Goal: Information Seeking & Learning: Learn about a topic

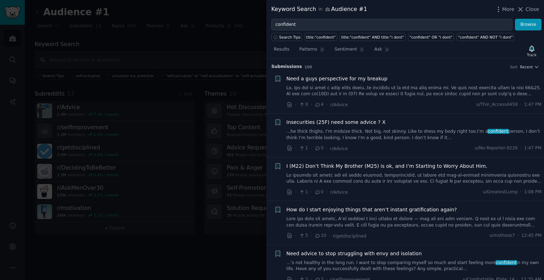
click at [199, 17] on div at bounding box center [272, 140] width 544 height 280
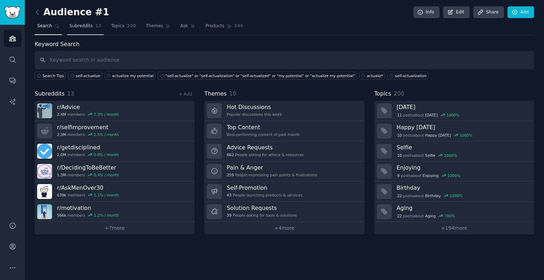
click at [81, 27] on span "Subreddits" at bounding box center [80, 26] width 23 height 6
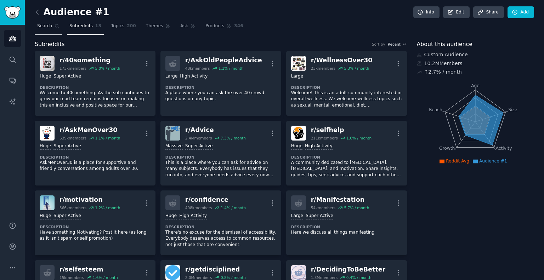
click at [38, 28] on span "Search" at bounding box center [44, 26] width 15 height 6
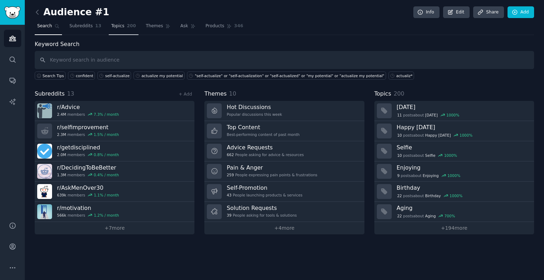
click at [127, 28] on span "200" at bounding box center [131, 26] width 9 height 6
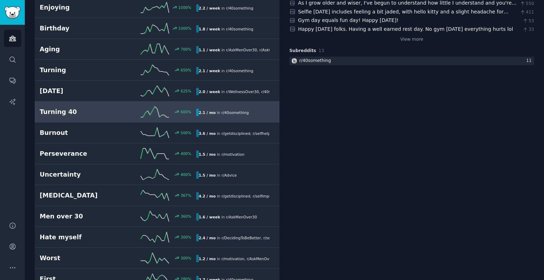
scroll to position [142, 0]
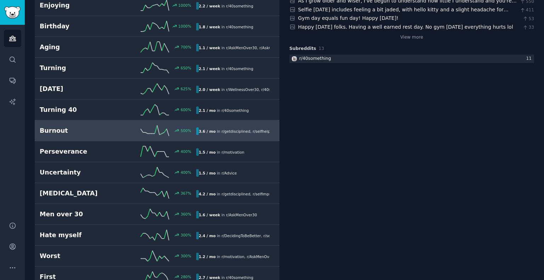
click at [94, 125] on div "Burnout 500 % 3.6 / mo in r/ getdisciplined , r/ selfhelp" at bounding box center [157, 130] width 235 height 11
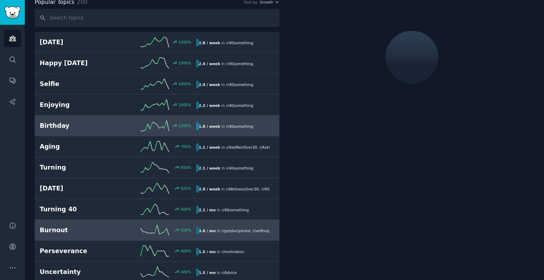
scroll to position [39, 0]
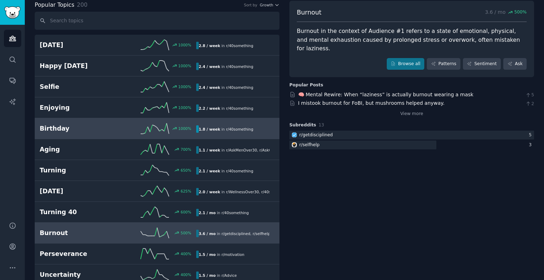
click at [127, 130] on div "1000 %" at bounding box center [157, 128] width 78 height 11
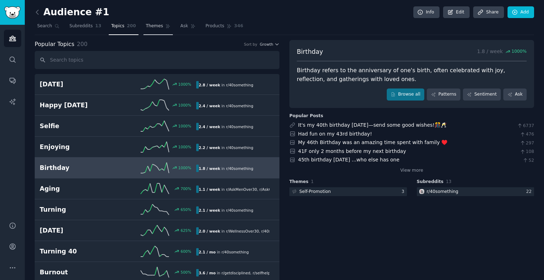
click at [146, 25] on span "Themes" at bounding box center [154, 26] width 17 height 6
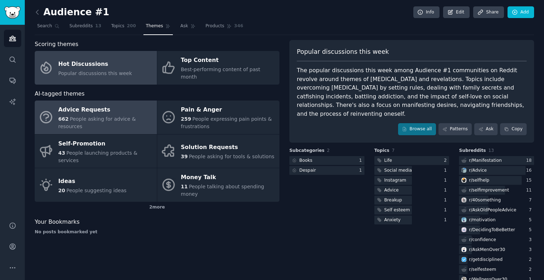
click at [106, 104] on div "Advice Requests" at bounding box center [105, 109] width 95 height 11
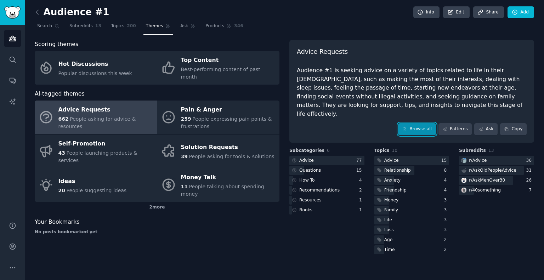
click at [427, 123] on link "Browse all" at bounding box center [417, 129] width 38 height 12
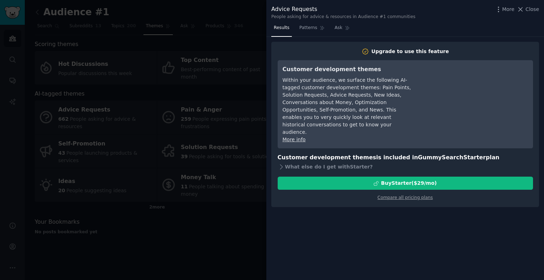
click at [177, 57] on div at bounding box center [272, 140] width 544 height 280
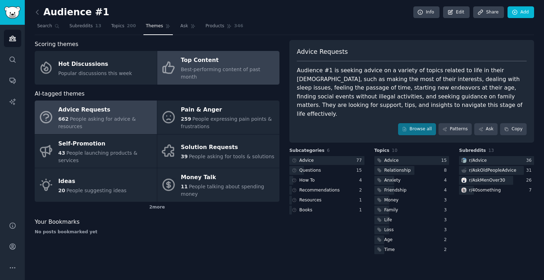
click at [170, 65] on icon at bounding box center [168, 67] width 15 height 15
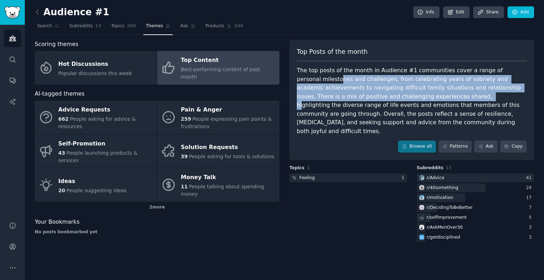
drag, startPoint x: 315, startPoint y: 78, endPoint x: 381, endPoint y: 97, distance: 68.8
click at [381, 97] on div "The top posts of the month in Audience #1 communities cover a range of personal…" at bounding box center [412, 100] width 230 height 69
click at [80, 25] on span "Subreddits" at bounding box center [80, 26] width 23 height 6
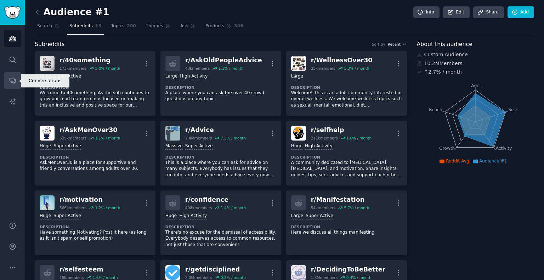
click at [13, 83] on icon "Sidebar" at bounding box center [12, 80] width 7 height 7
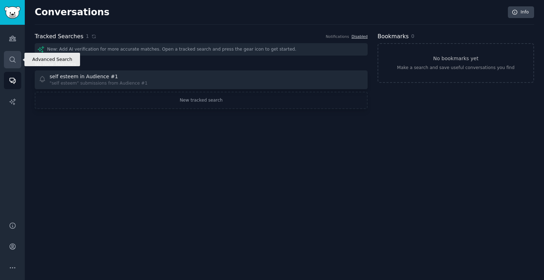
click at [13, 59] on icon "Sidebar" at bounding box center [12, 59] width 7 height 7
